Goal: Share content

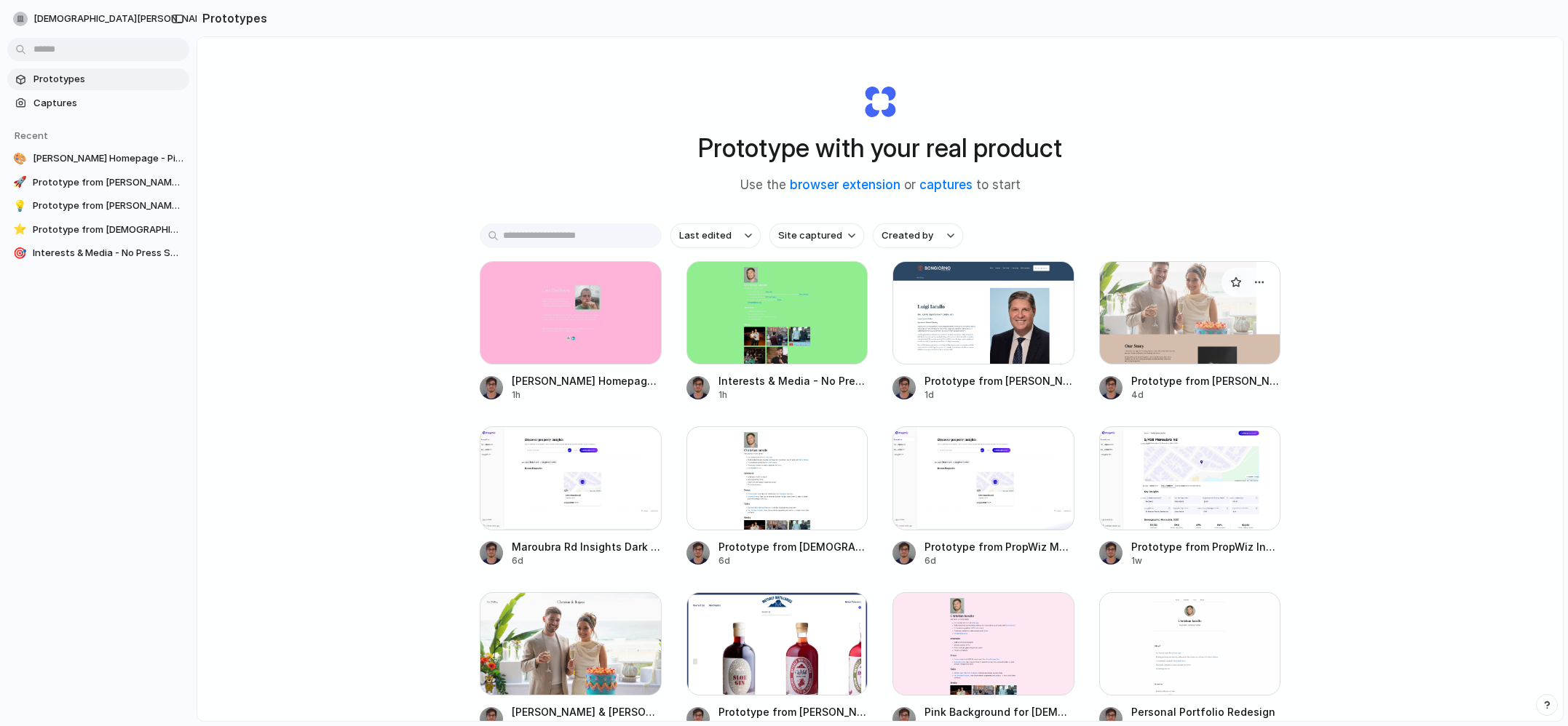
scroll to position [51, 0]
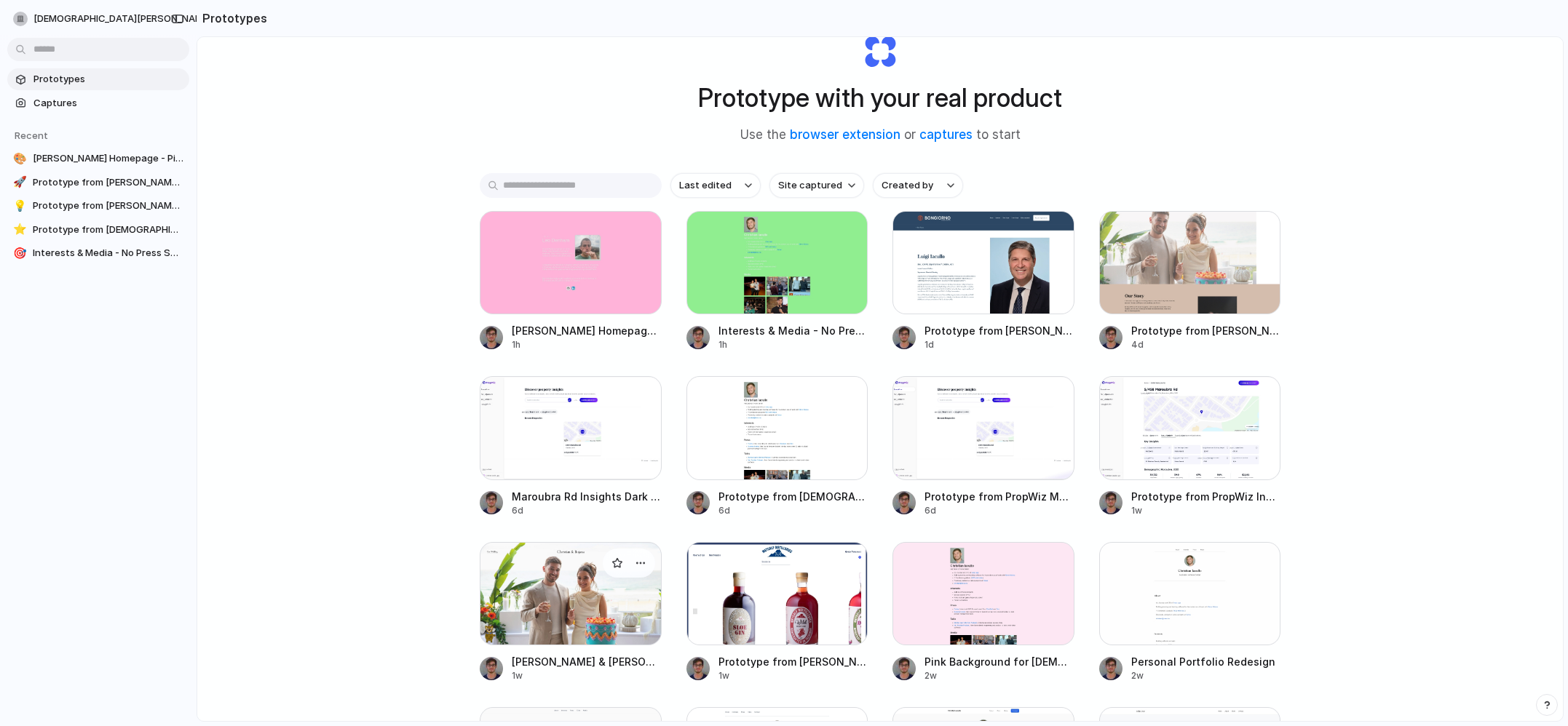
click at [532, 603] on div at bounding box center [570, 593] width 182 height 103
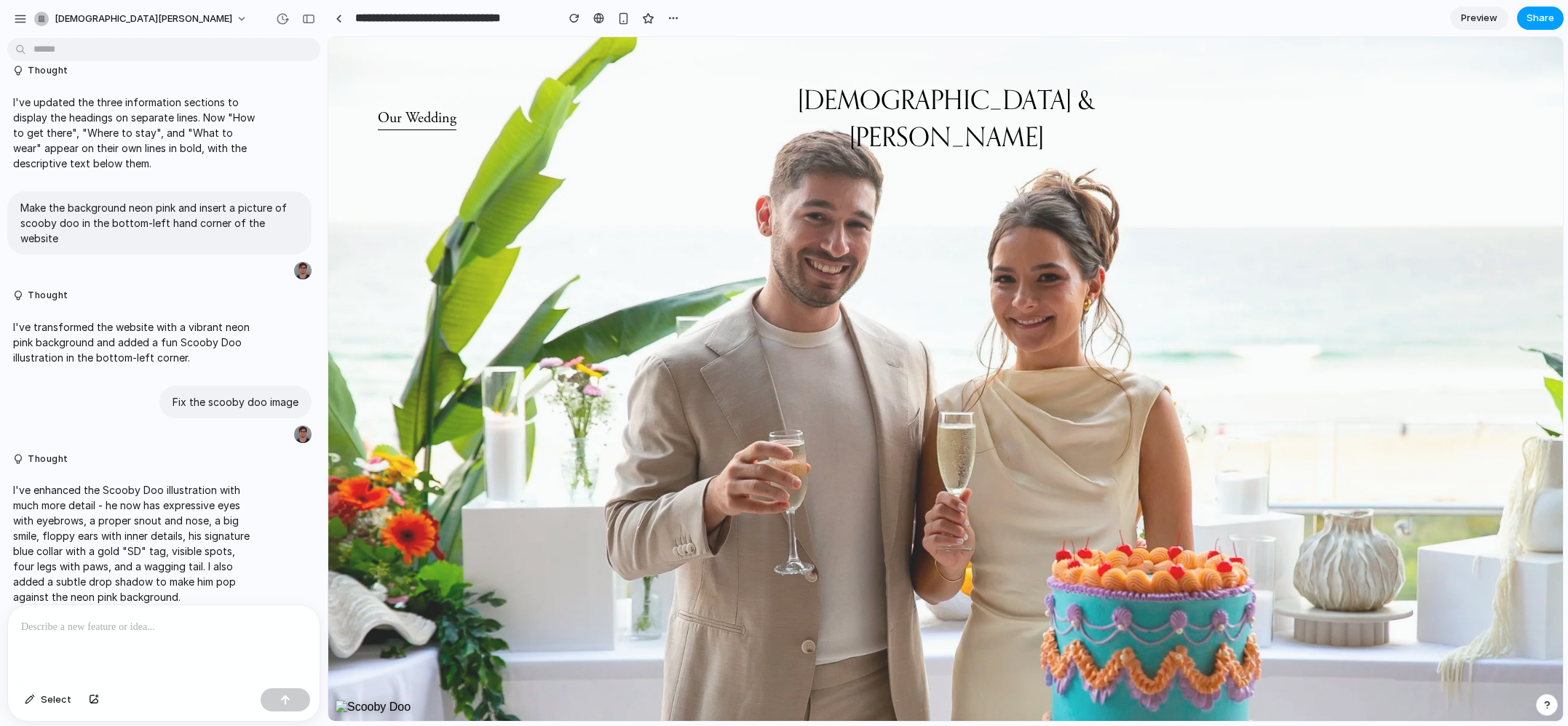
click at [1532, 28] on button "Share" at bounding box center [1540, 18] width 47 height 23
type input "**********"
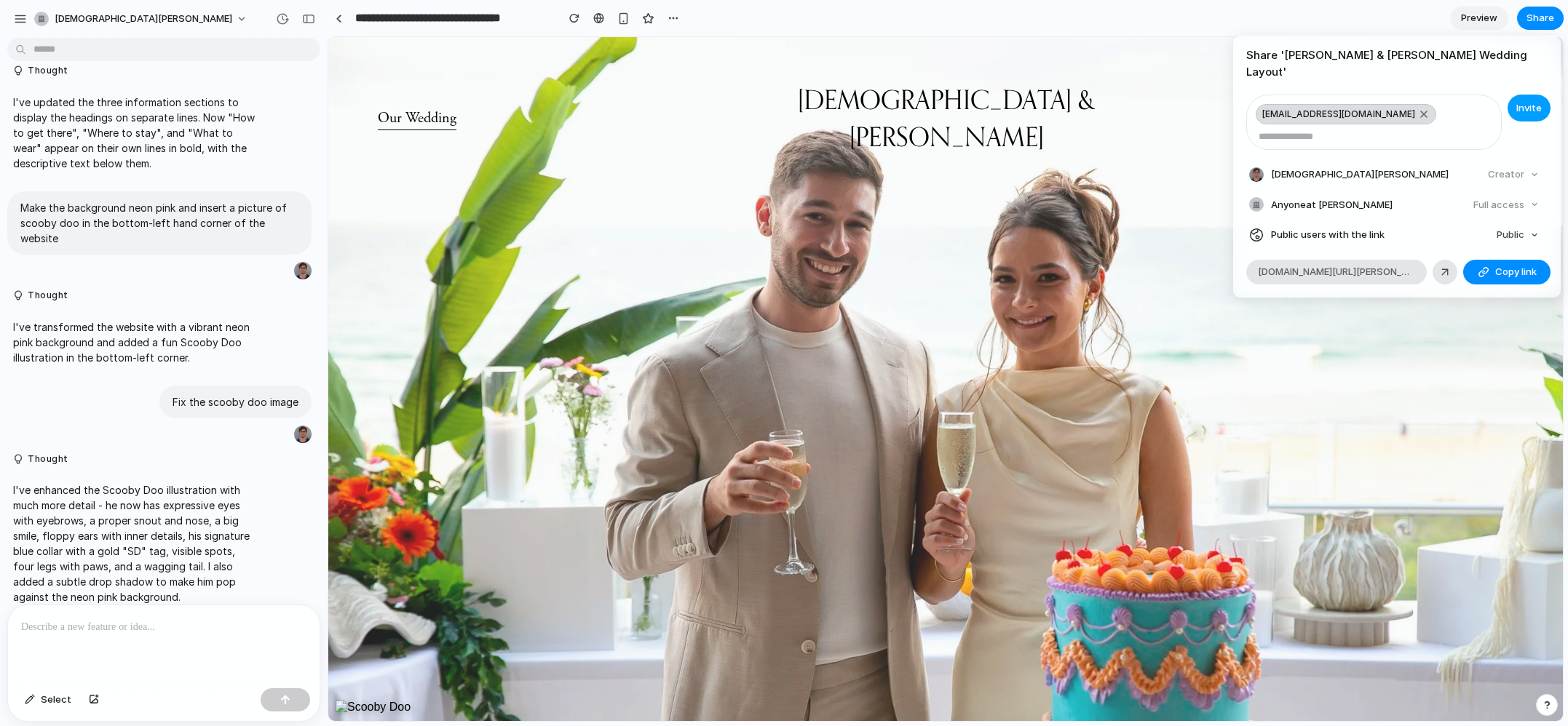
click at [1514, 94] on button "Invite" at bounding box center [1529, 107] width 43 height 27
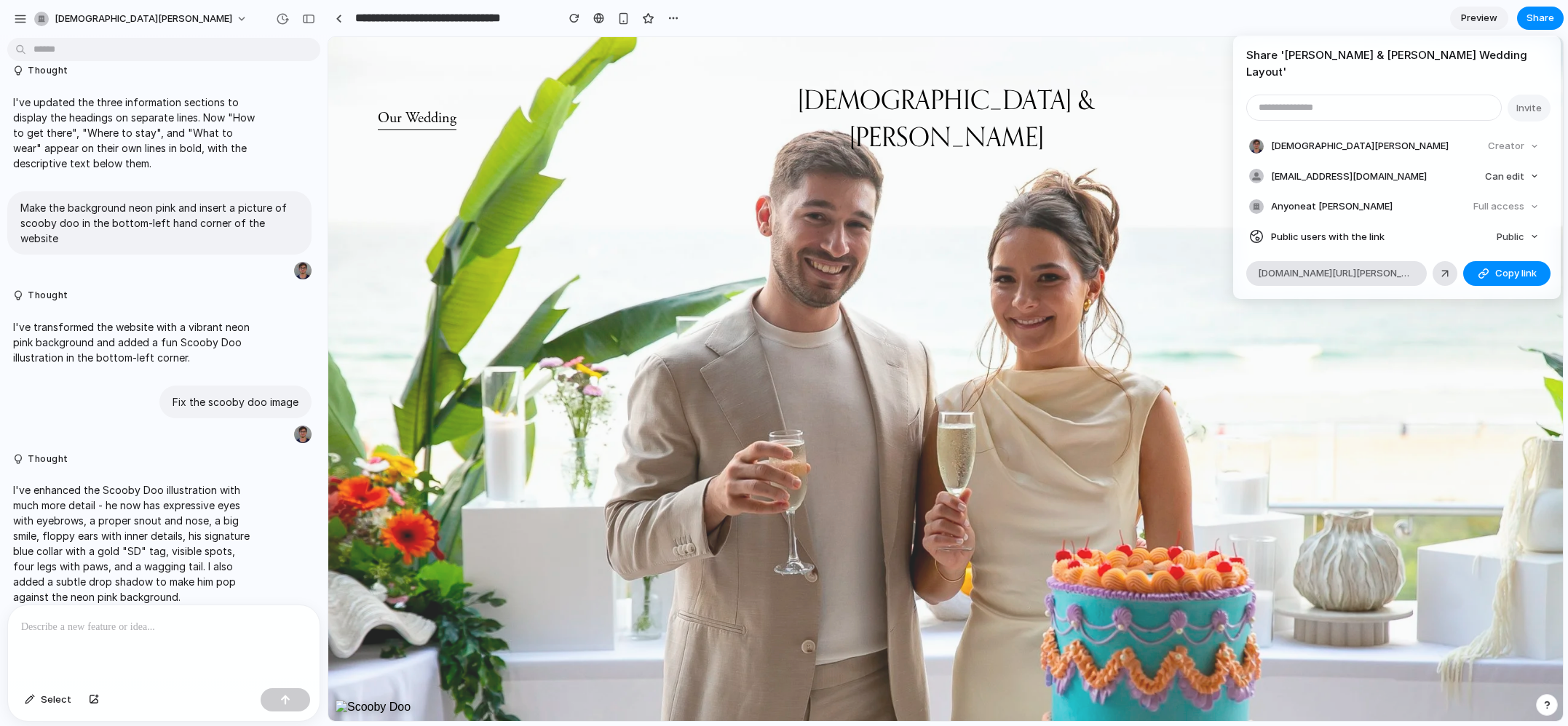
click at [819, 26] on div "Share ' [PERSON_NAME] & [PERSON_NAME] Wedding Layout ' Invite [DEMOGRAPHIC_DATA…" at bounding box center [784, 363] width 1568 height 726
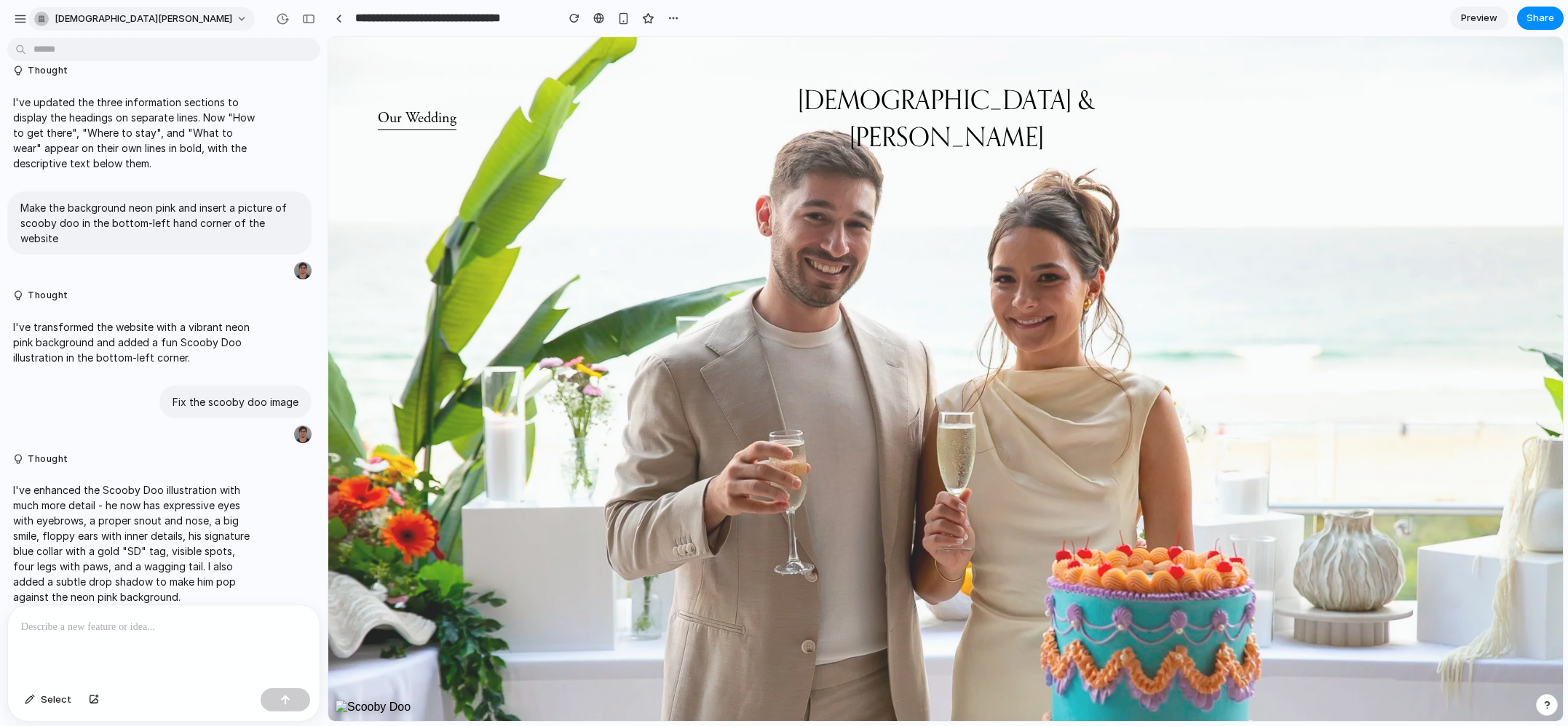
click at [78, 8] on button "[DEMOGRAPHIC_DATA][PERSON_NAME]" at bounding box center [141, 18] width 226 height 23
click at [82, 51] on span "Settings" at bounding box center [74, 51] width 40 height 15
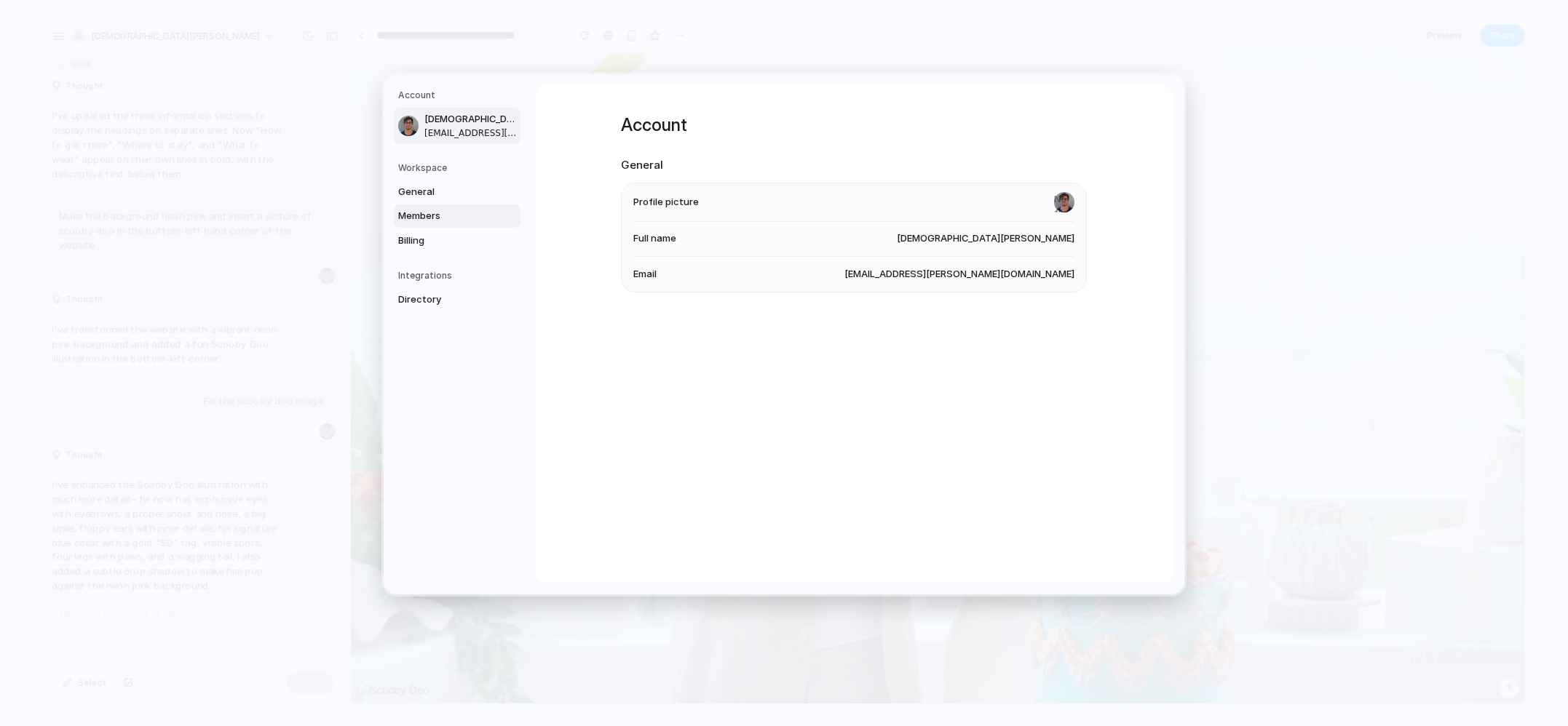
click at [435, 209] on span "Members" at bounding box center [445, 215] width 94 height 15
